Goal: Information Seeking & Learning: Compare options

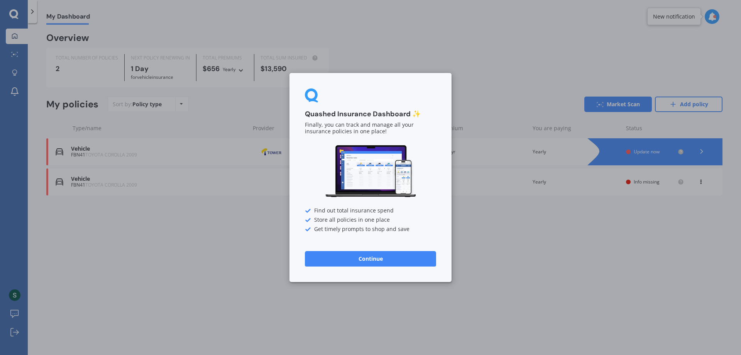
click at [370, 259] on button "Continue" at bounding box center [370, 258] width 131 height 15
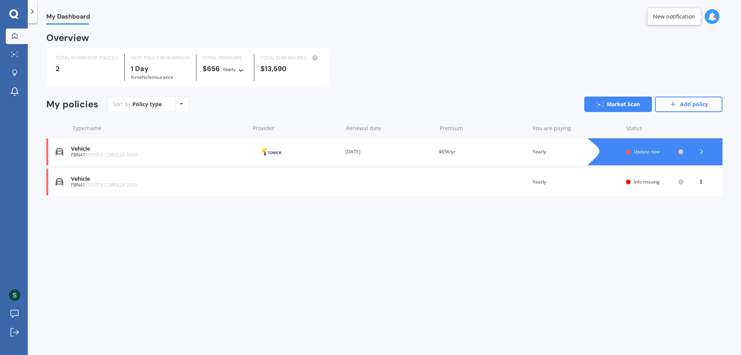
click at [272, 72] on div "$13,590" at bounding box center [290, 69] width 59 height 8
click at [83, 181] on div "Vehicle" at bounding box center [158, 179] width 175 height 7
click at [94, 186] on span "TOYOTA COROLLA 2009" at bounding box center [111, 184] width 52 height 7
click at [700, 181] on icon at bounding box center [700, 180] width 5 height 5
click at [679, 211] on div "Delete" at bounding box center [684, 211] width 76 height 15
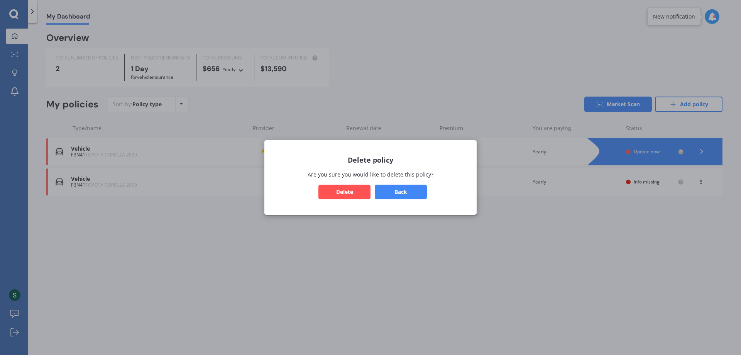
click at [352, 194] on button "Delete" at bounding box center [345, 192] width 52 height 15
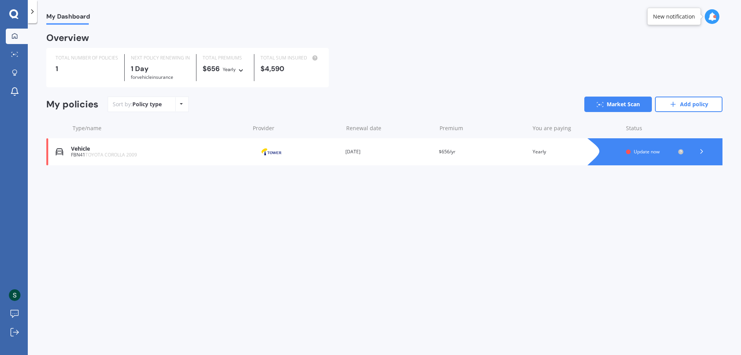
click at [641, 152] on span "Update now" at bounding box center [647, 151] width 26 height 7
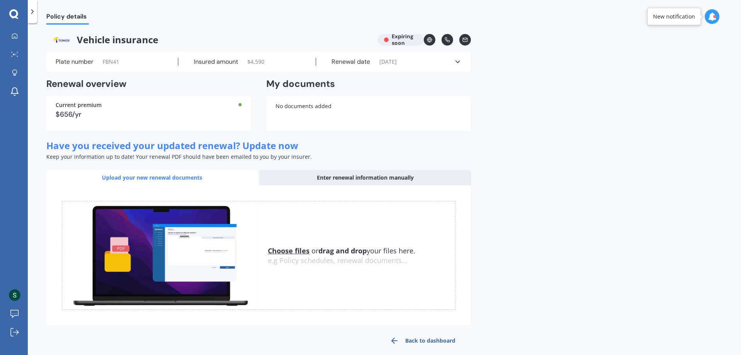
click at [253, 148] on span "Have you received your updated renewal? Update now" at bounding box center [172, 145] width 252 height 13
click at [219, 150] on span "Have you received your updated renewal? Update now" at bounding box center [172, 145] width 252 height 13
click at [302, 108] on div "No documents added" at bounding box center [368, 113] width 205 height 35
click at [175, 178] on div "Upload your new renewal documents" at bounding box center [152, 177] width 212 height 15
click at [166, 176] on div "Upload your new renewal documents" at bounding box center [152, 177] width 212 height 15
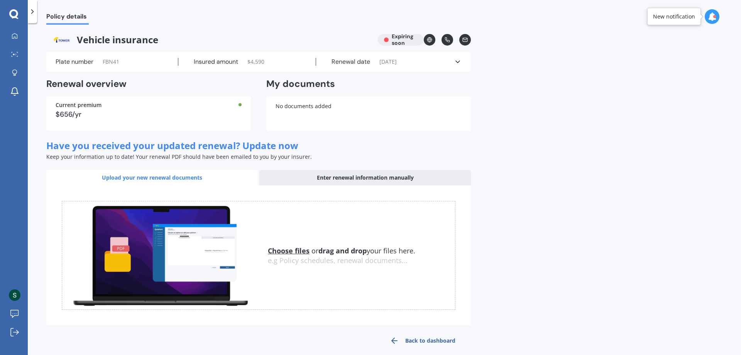
click at [286, 252] on u "Choose files" at bounding box center [289, 250] width 42 height 9
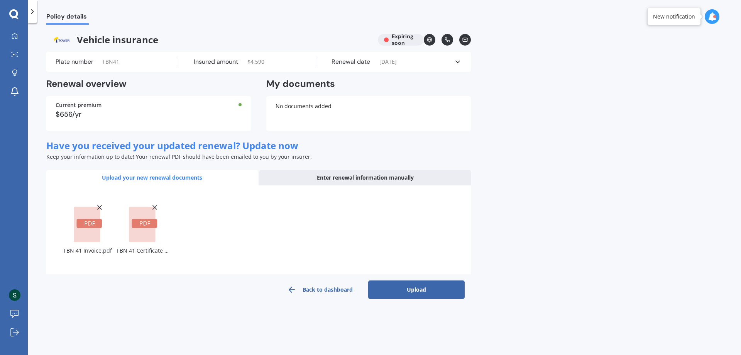
click at [434, 290] on button "Upload" at bounding box center [416, 289] width 97 height 19
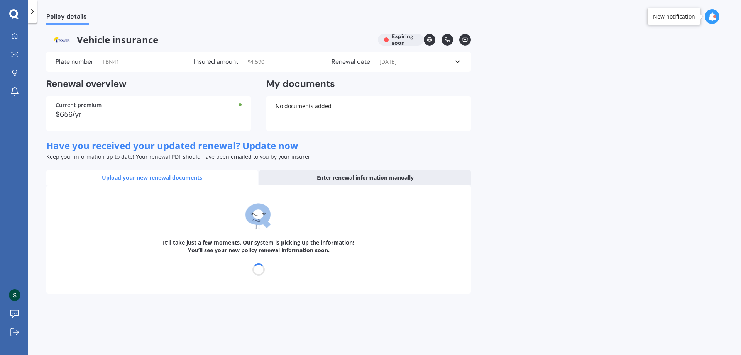
select select "20"
select select "08"
select select "2026"
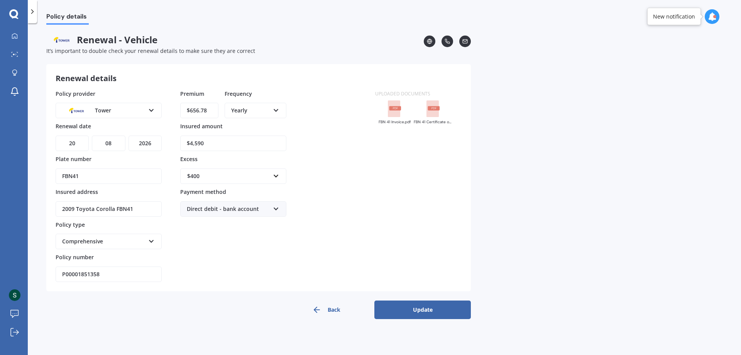
click at [434, 309] on button "Update" at bounding box center [423, 309] width 97 height 19
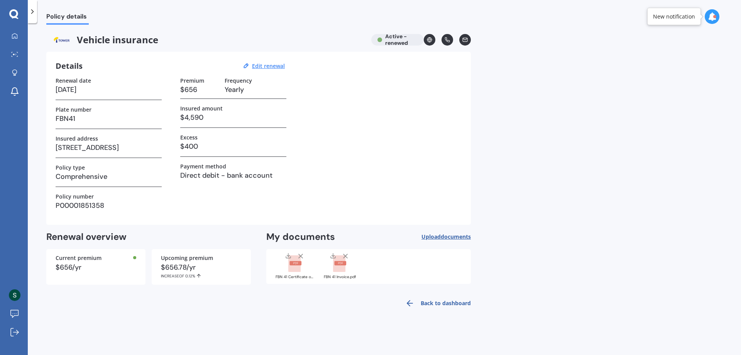
click at [453, 302] on link "Back to dashboard" at bounding box center [436, 303] width 70 height 19
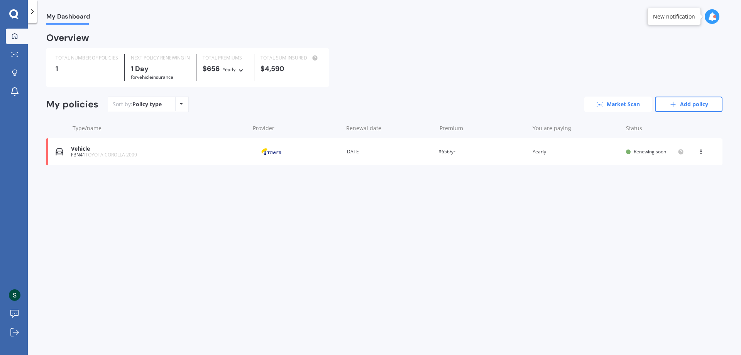
click at [632, 105] on link "Market Scan" at bounding box center [619, 104] width 68 height 15
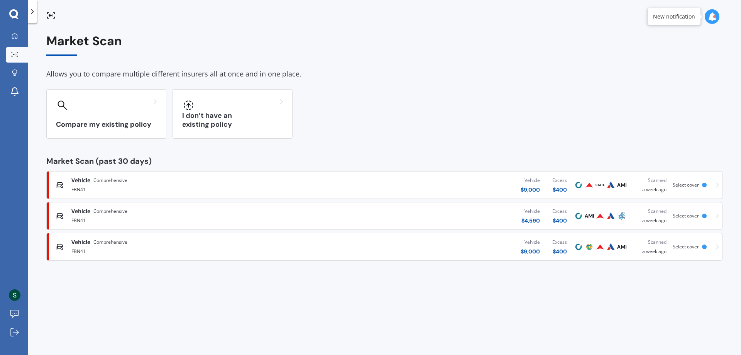
click at [562, 189] on div "$ 400" at bounding box center [560, 190] width 15 height 8
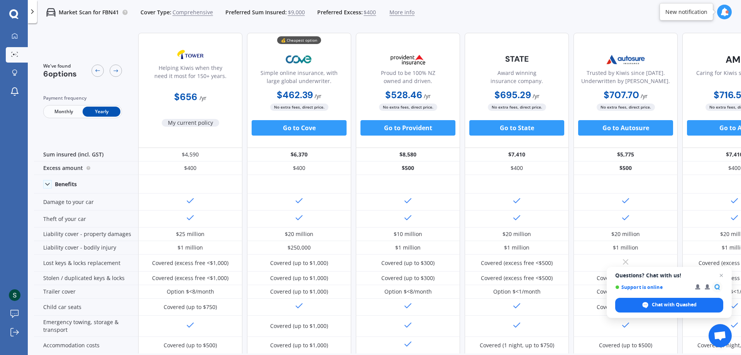
scroll to position [0, 49]
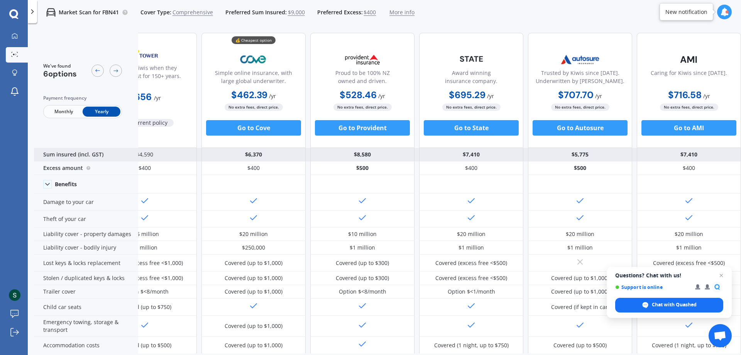
click at [121, 151] on div "Sum insured (incl. GST)" at bounding box center [86, 155] width 104 height 14
click at [147, 156] on div "$4,590" at bounding box center [145, 155] width 104 height 14
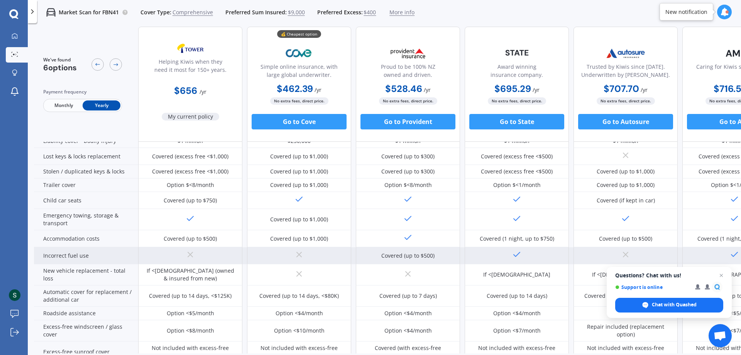
scroll to position [106, 0]
click at [420, 263] on div "Covered (up to $500)" at bounding box center [408, 256] width 104 height 17
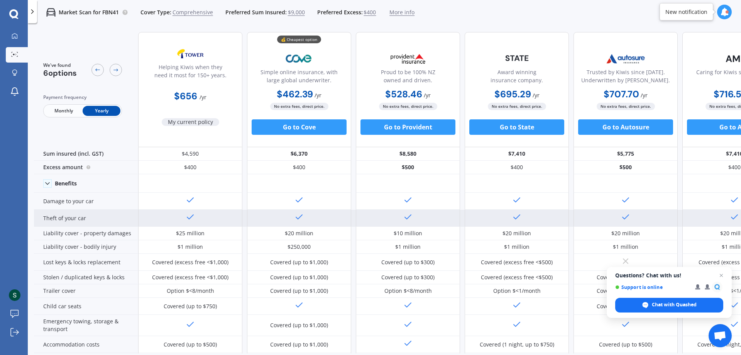
scroll to position [0, 0]
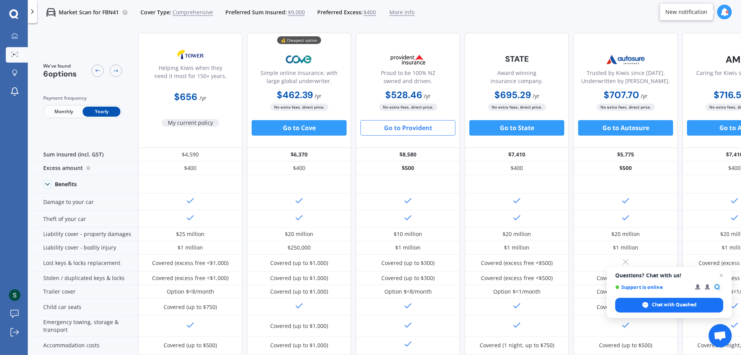
click at [419, 132] on button "Go to Provident" at bounding box center [408, 127] width 95 height 15
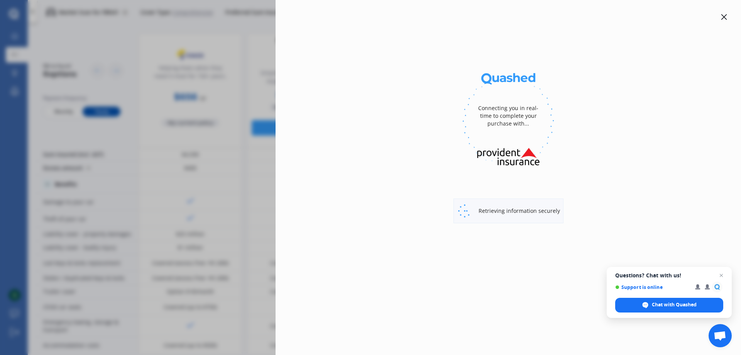
select select "Yearly"
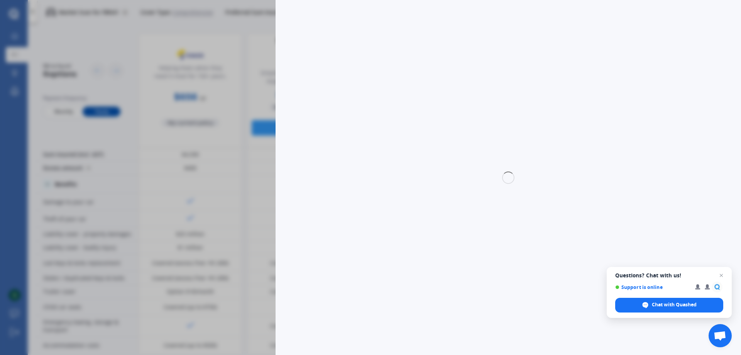
select select "full"
select select "[STREET_ADDRESS]"
select select "TOYOTA"
select select "COROLLA"
select select "NO"
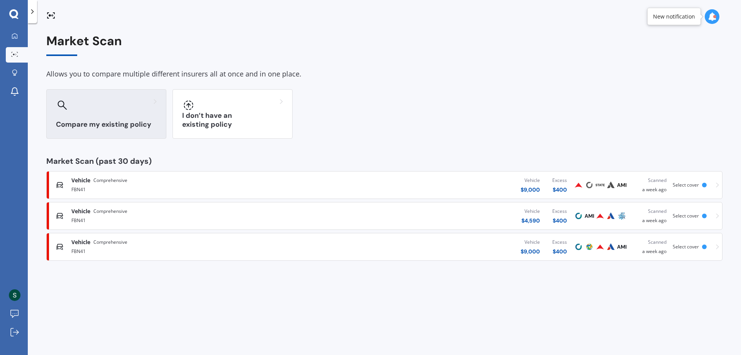
click at [103, 114] on div "Compare my existing policy" at bounding box center [106, 113] width 120 height 49
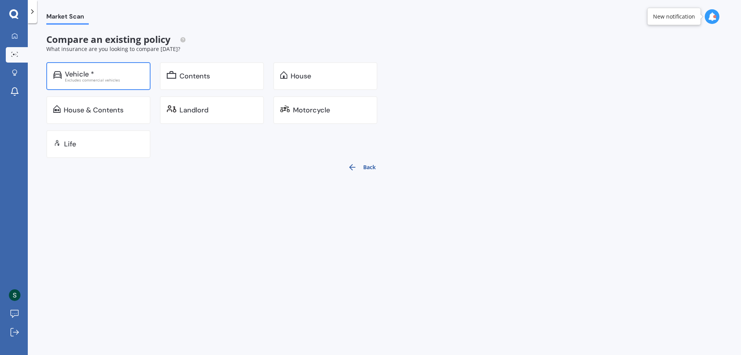
click at [79, 69] on div "Vehicle * Excludes commercial vehicles" at bounding box center [98, 76] width 104 height 28
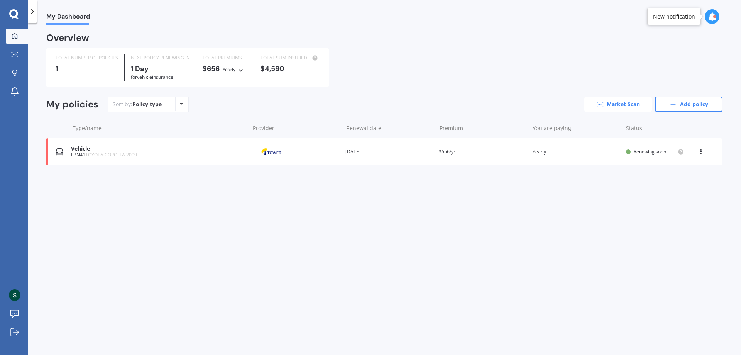
click at [615, 105] on link "Market Scan" at bounding box center [619, 104] width 68 height 15
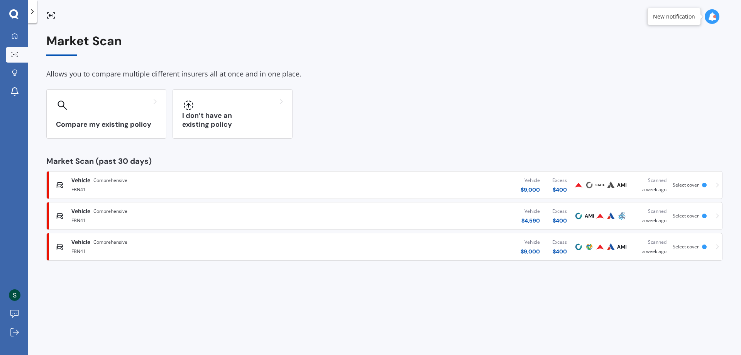
click at [112, 242] on span "Comprehensive" at bounding box center [110, 242] width 34 height 8
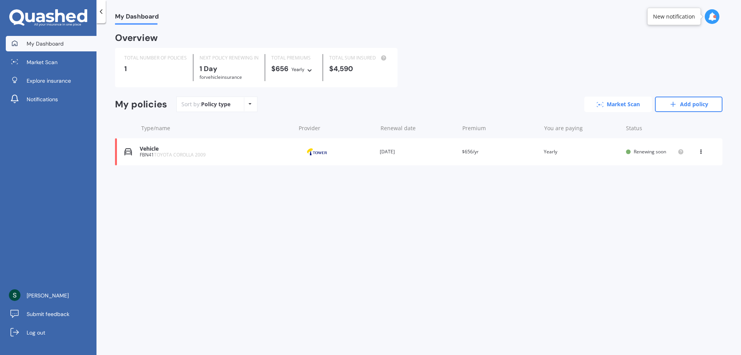
click at [619, 103] on link "Market Scan" at bounding box center [619, 104] width 68 height 15
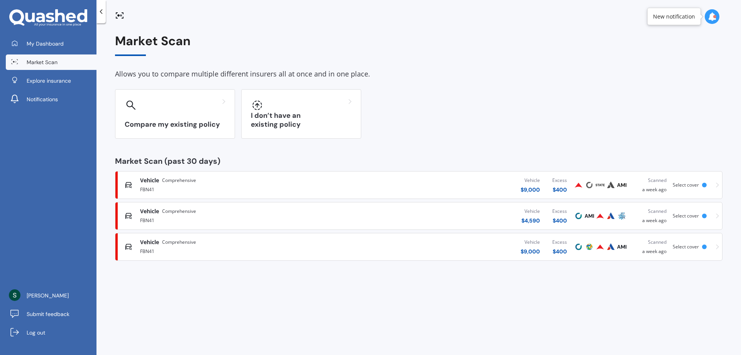
click at [199, 215] on div "Vehicle Comprehensive" at bounding box center [244, 211] width 209 height 8
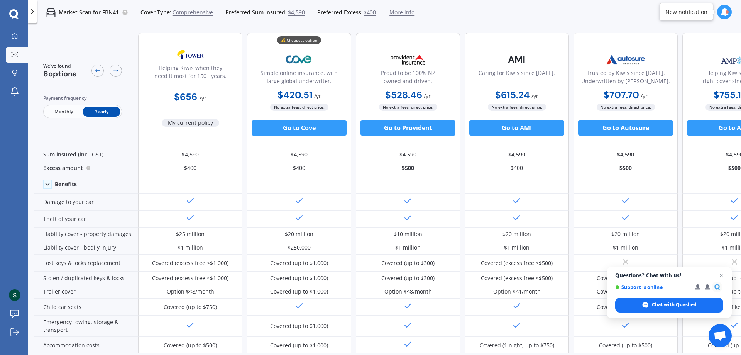
click at [304, 9] on div "Cover Type: Comprehensive Preferred Sum Insured: $4,590 Preferred Excess: $400 …" at bounding box center [278, 12] width 274 height 8
click at [302, 12] on span "$4,590" at bounding box center [296, 12] width 17 height 8
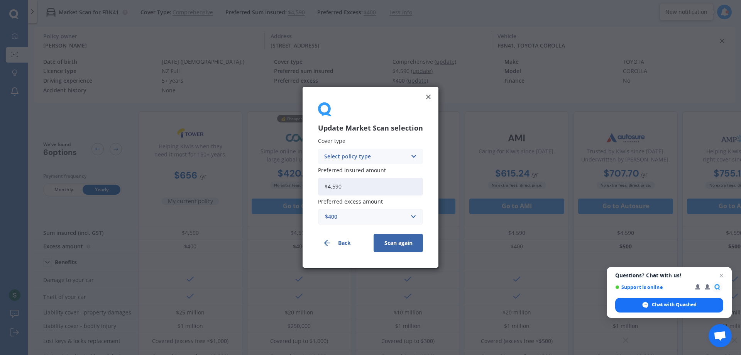
click at [341, 185] on input "$4,590" at bounding box center [370, 187] width 105 height 18
click at [343, 186] on input "$4,590" at bounding box center [370, 187] width 105 height 18
type input "$4"
type input "$9,000"
click at [411, 242] on button "Scan again" at bounding box center [398, 243] width 49 height 19
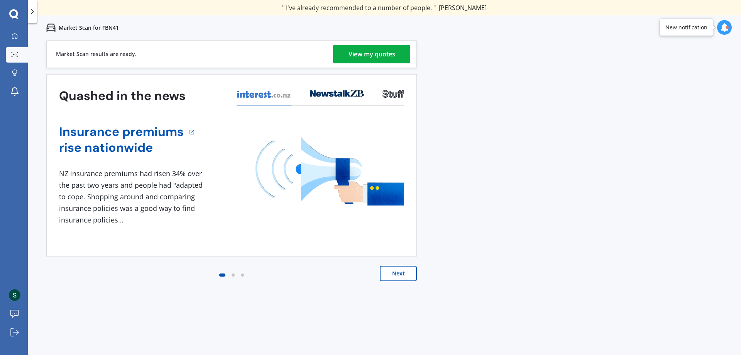
click at [362, 43] on div "Market Scan results are ready. View my quotes" at bounding box center [231, 54] width 371 height 28
click at [355, 53] on div "View my quotes" at bounding box center [372, 54] width 47 height 19
